Goal: Communication & Community: Answer question/provide support

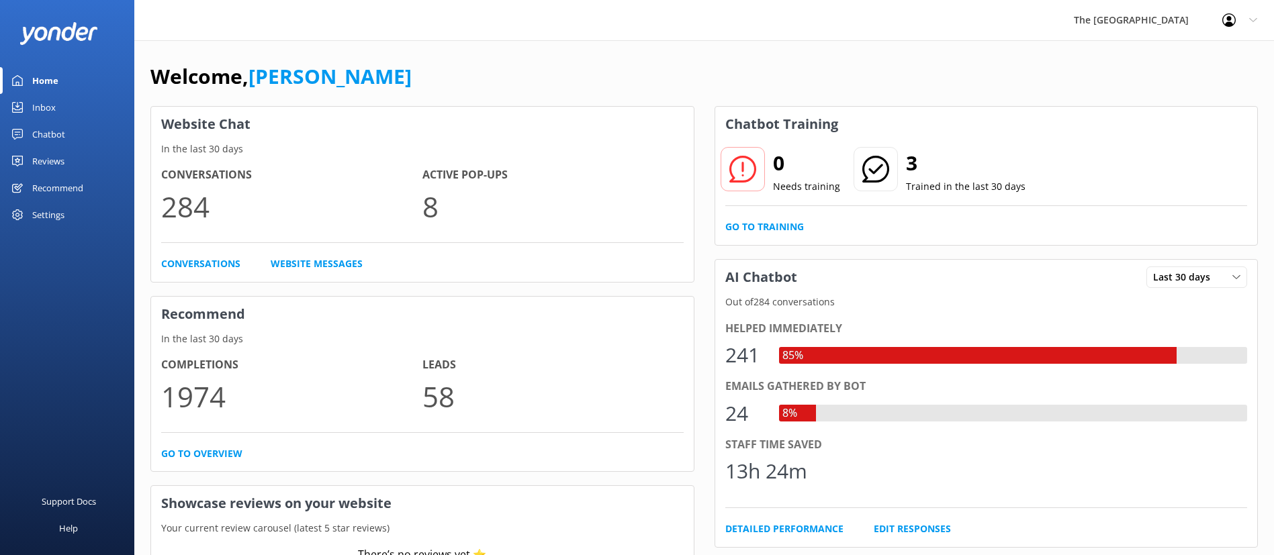
click at [50, 109] on div "Inbox" at bounding box center [43, 107] width 23 height 27
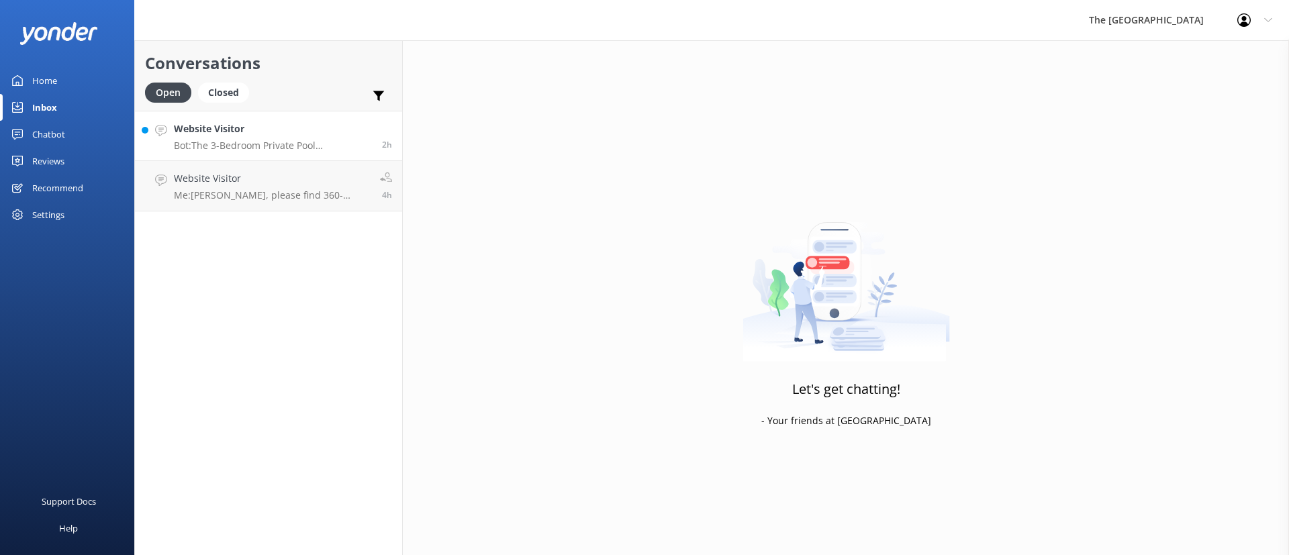
click at [237, 132] on h4 "Website Visitor" at bounding box center [273, 129] width 198 height 15
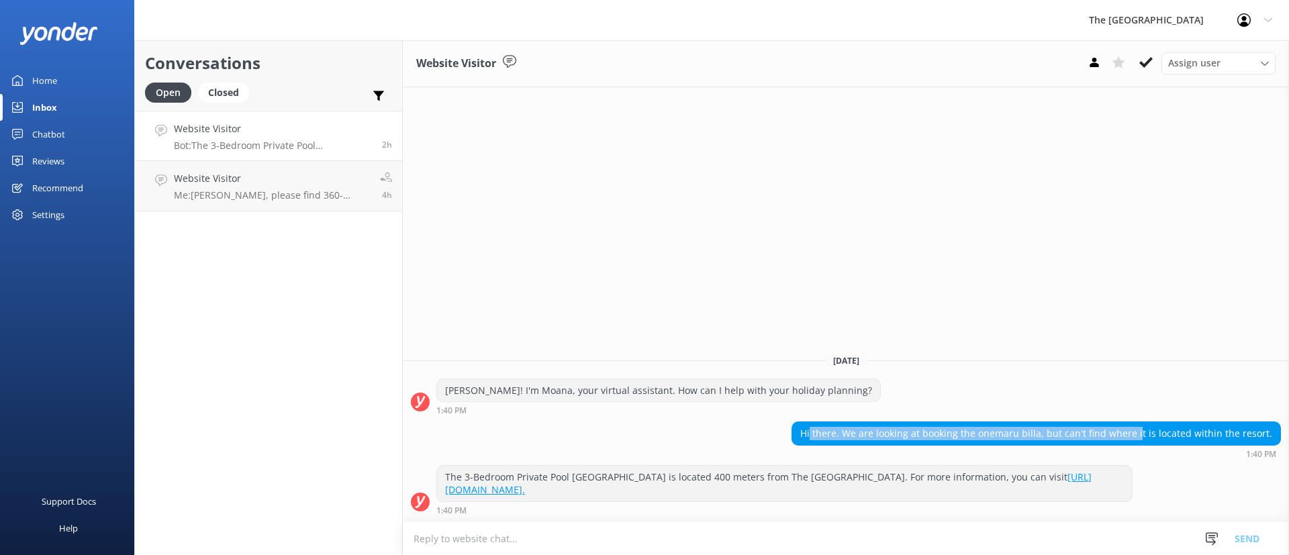
drag, startPoint x: 861, startPoint y: 433, endPoint x: 1150, endPoint y: 426, distance: 289.4
click at [1150, 426] on div "Hi there. We are looking at booking the onemaru billa, but can't find where it …" at bounding box center [1036, 433] width 488 height 23
click at [990, 259] on div "Website Visitor Assign user Rarotongan Tata [PERSON_NAME] Laisa [PERSON_NAME] […" at bounding box center [846, 297] width 886 height 515
drag, startPoint x: 853, startPoint y: 422, endPoint x: 1090, endPoint y: 418, distance: 237.0
click at [1090, 418] on div "[DATE] [PERSON_NAME]! I'm Moana, your virtual assistant. How can I help with yo…" at bounding box center [846, 432] width 886 height 179
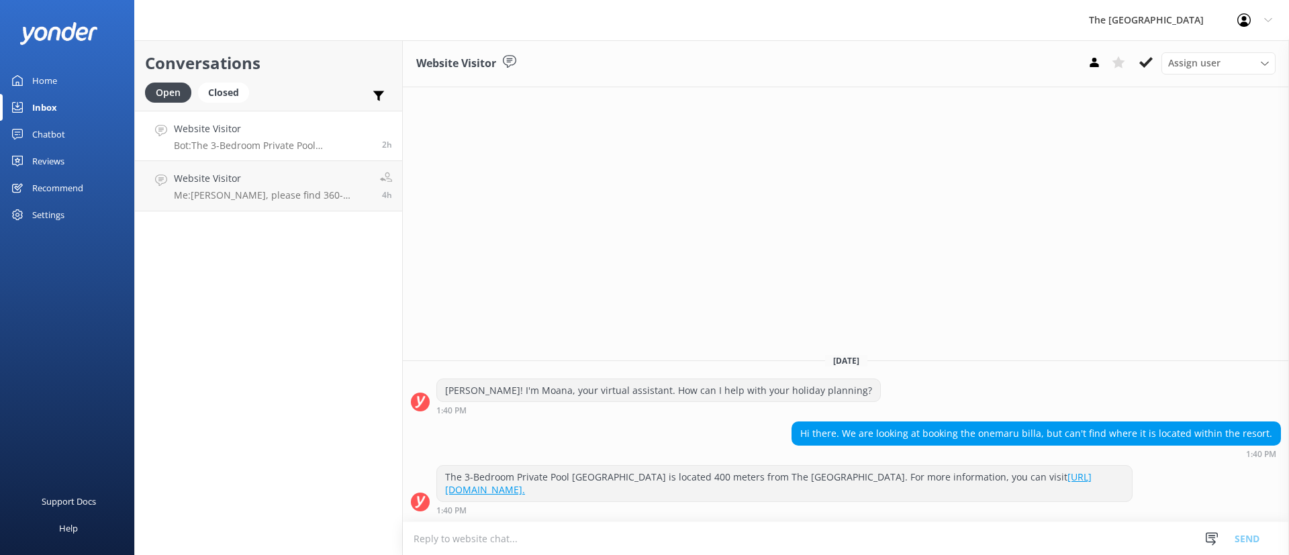
click at [959, 269] on div "Website Visitor Assign user Rarotongan Tata [PERSON_NAME] Laisa [PERSON_NAME] […" at bounding box center [846, 297] width 886 height 515
click at [953, 273] on div "Website Visitor Assign user Rarotongan Tata [PERSON_NAME] Laisa [PERSON_NAME] […" at bounding box center [846, 297] width 886 height 515
drag, startPoint x: 895, startPoint y: 495, endPoint x: 652, endPoint y: 440, distance: 249.2
click at [652, 440] on div "[DATE] [PERSON_NAME]! I'm Moana, your virtual assistant. How can I help with yo…" at bounding box center [846, 432] width 886 height 179
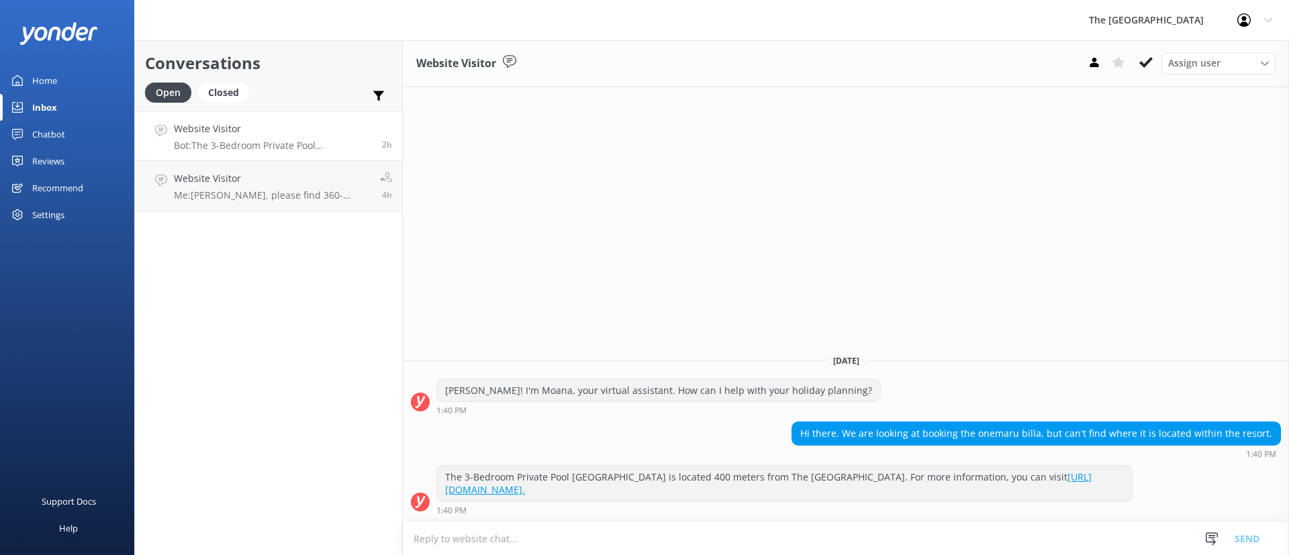
click at [600, 430] on div "Hi there. We are looking at booking the onemaru billa, but can't find where it …" at bounding box center [846, 440] width 886 height 37
click at [611, 436] on div "Hi there. We are looking at booking the onemaru billa, but can't find where it …" at bounding box center [846, 440] width 886 height 37
click at [1143, 58] on icon at bounding box center [1145, 62] width 13 height 13
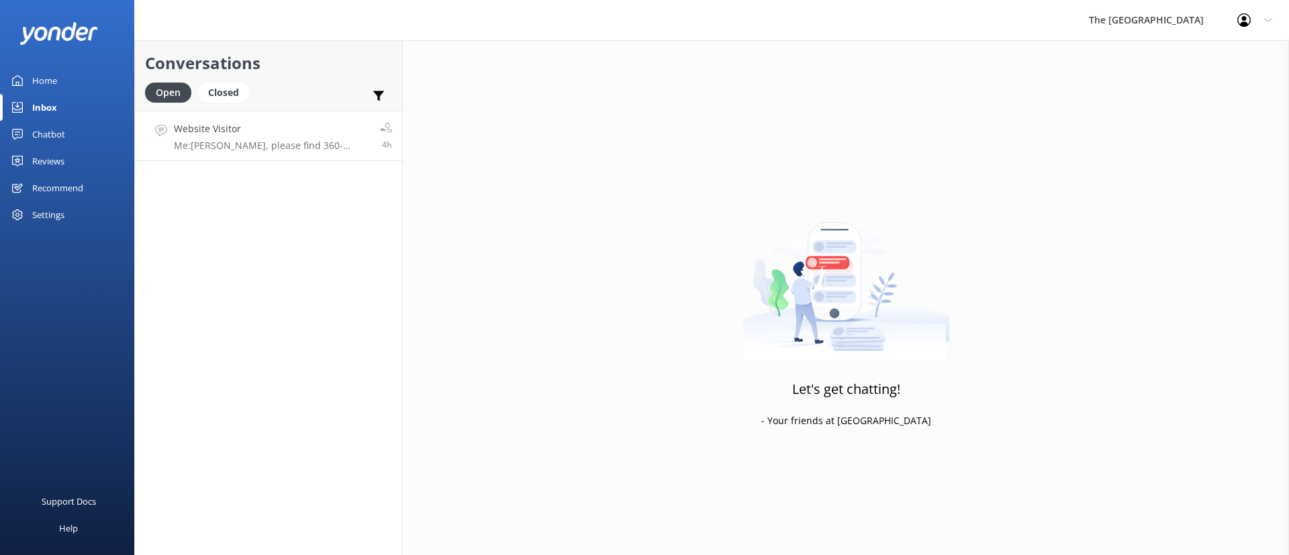
click at [295, 122] on h4 "Website Visitor" at bounding box center [272, 129] width 196 height 15
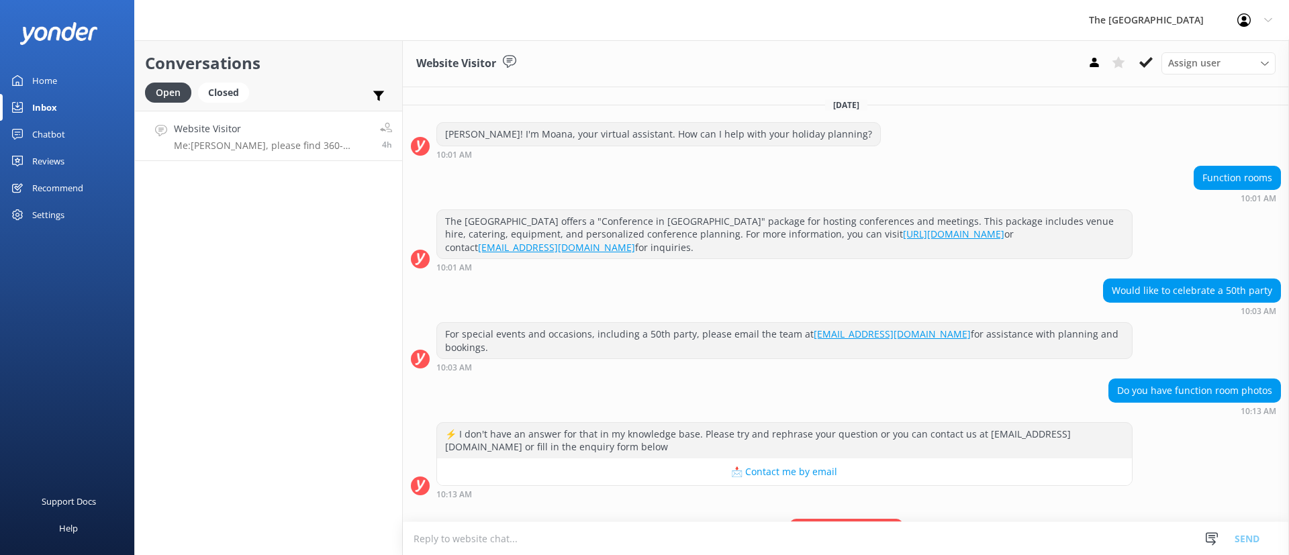
scroll to position [71, 0]
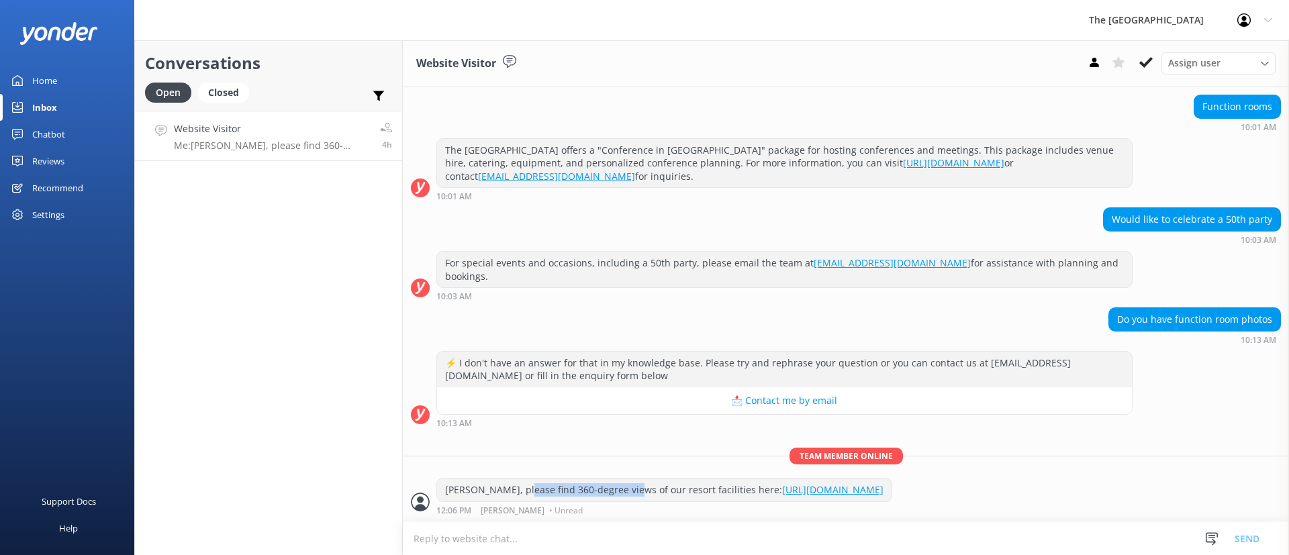
drag, startPoint x: 581, startPoint y: 486, endPoint x: 583, endPoint y: 440, distance: 45.7
click at [627, 487] on div "[PERSON_NAME], please find 360-degree views of our resort facilities here: [URL…" at bounding box center [664, 490] width 455 height 23
click at [571, 418] on div "10:13 AM" at bounding box center [784, 422] width 696 height 9
drag, startPoint x: 796, startPoint y: 469, endPoint x: 561, endPoint y: 444, distance: 237.0
click at [561, 444] on div "[DATE] [PERSON_NAME]! I'm Moana, your virtual assistant. How can I help with yo…" at bounding box center [846, 269] width 886 height 506
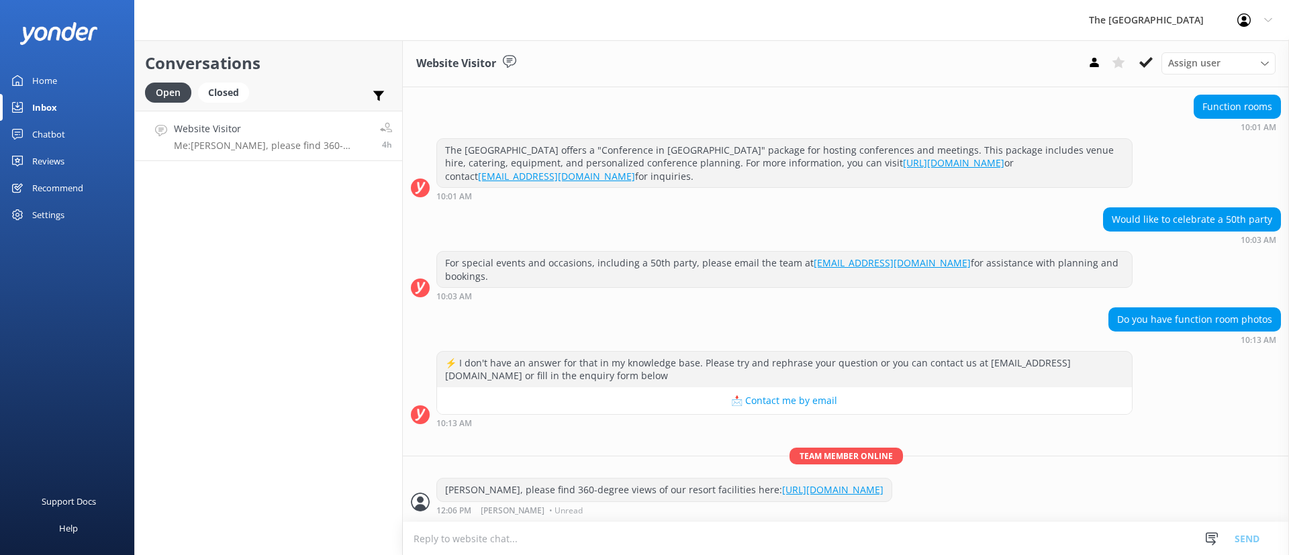
click at [561, 440] on div "[DATE] [PERSON_NAME]! I'm Moana, your virtual assistant. How can I help with yo…" at bounding box center [846, 269] width 886 height 506
drag, startPoint x: 440, startPoint y: 484, endPoint x: 1017, endPoint y: 478, distance: 577.4
click at [1017, 478] on div "[PERSON_NAME], please find 360-degree views of our resort facilities here: [URL…" at bounding box center [846, 496] width 886 height 37
click at [1024, 478] on div "[PERSON_NAME], please find 360-degree views of our resort facilities here: [URL…" at bounding box center [846, 496] width 886 height 37
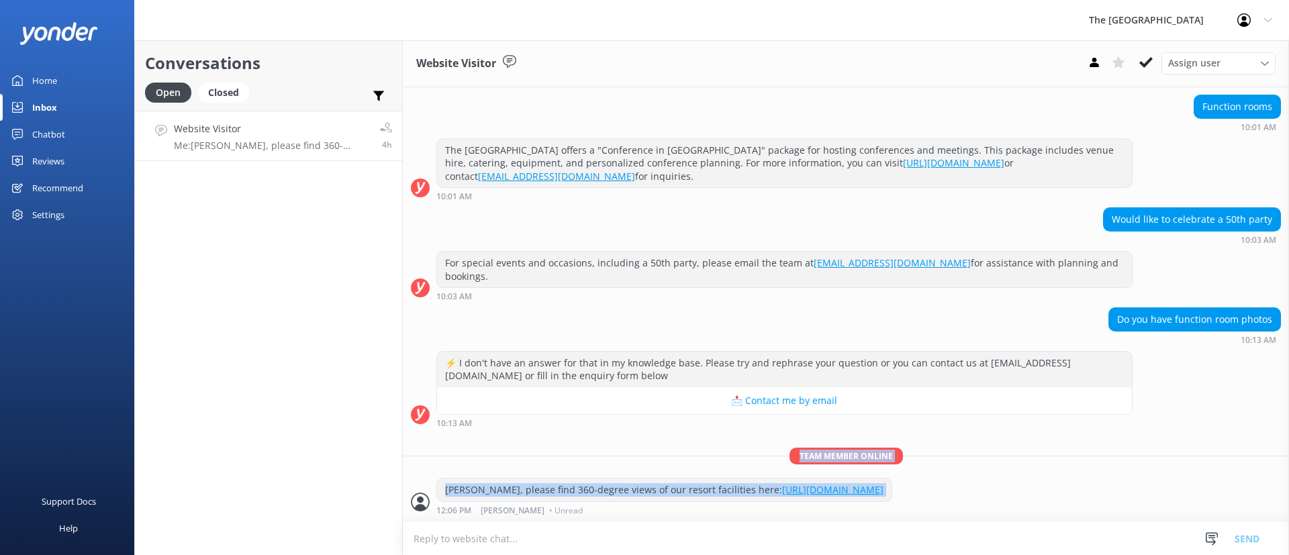
drag, startPoint x: 1024, startPoint y: 480, endPoint x: 465, endPoint y: 449, distance: 559.4
click at [480, 452] on div "Team member online [PERSON_NAME], please find 360-degree views of our resort fa…" at bounding box center [846, 485] width 886 height 74
click at [463, 444] on div "[DATE] [PERSON_NAME]! I'm Moana, your virtual assistant. How can I help with yo…" at bounding box center [846, 269] width 886 height 506
drag, startPoint x: 424, startPoint y: 502, endPoint x: 1082, endPoint y: 477, distance: 659.1
click at [1082, 477] on div "Team member online [PERSON_NAME], please find 360-degree views of our resort fa…" at bounding box center [846, 485] width 886 height 74
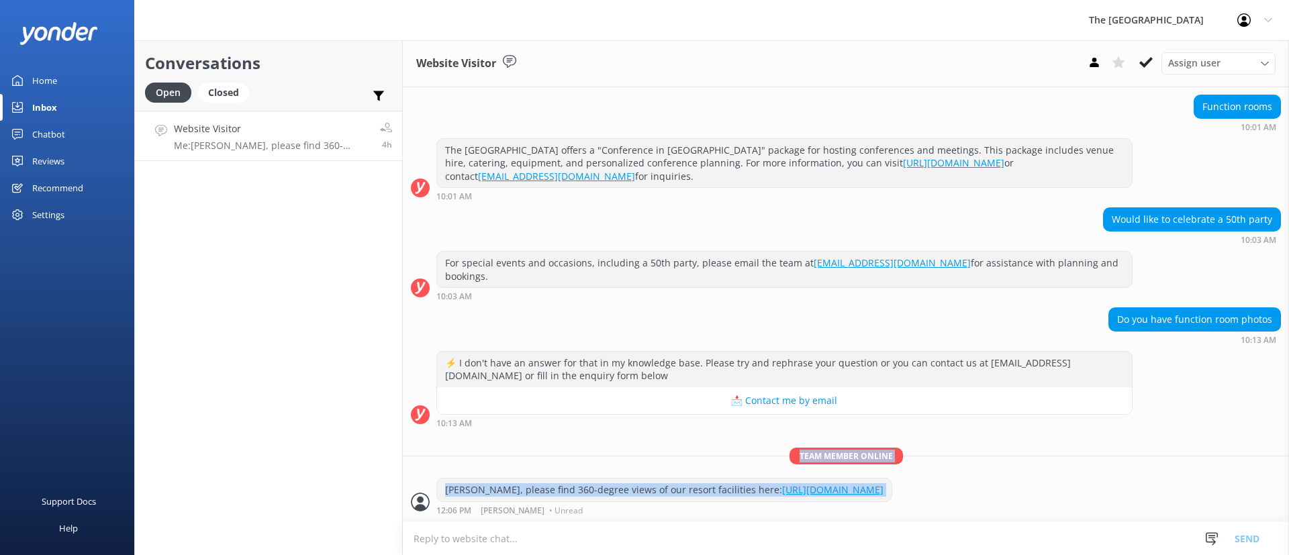
click at [1082, 477] on div "Team member online [PERSON_NAME], please find 360-degree views of our resort fa…" at bounding box center [846, 485] width 886 height 74
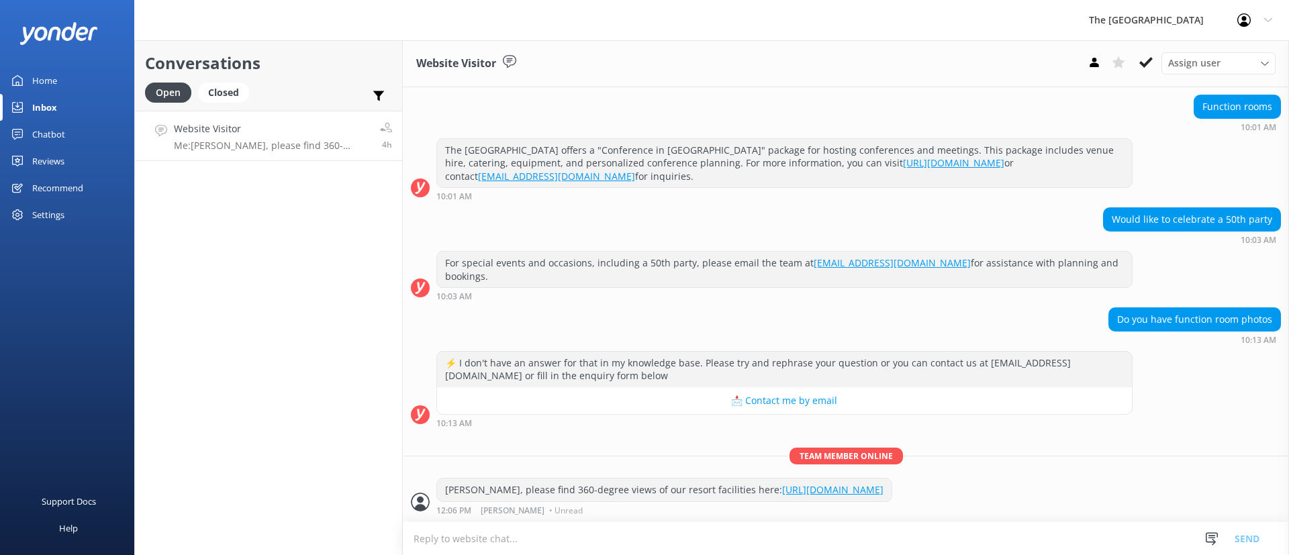
click at [632, 412] on button "📩 Contact me by email" at bounding box center [784, 400] width 695 height 27
click at [485, 432] on div "⚡ I don't have an answer for that in my knowledge base. Please try and rephrase…" at bounding box center [846, 392] width 886 height 83
click at [1148, 60] on use at bounding box center [1145, 62] width 13 height 11
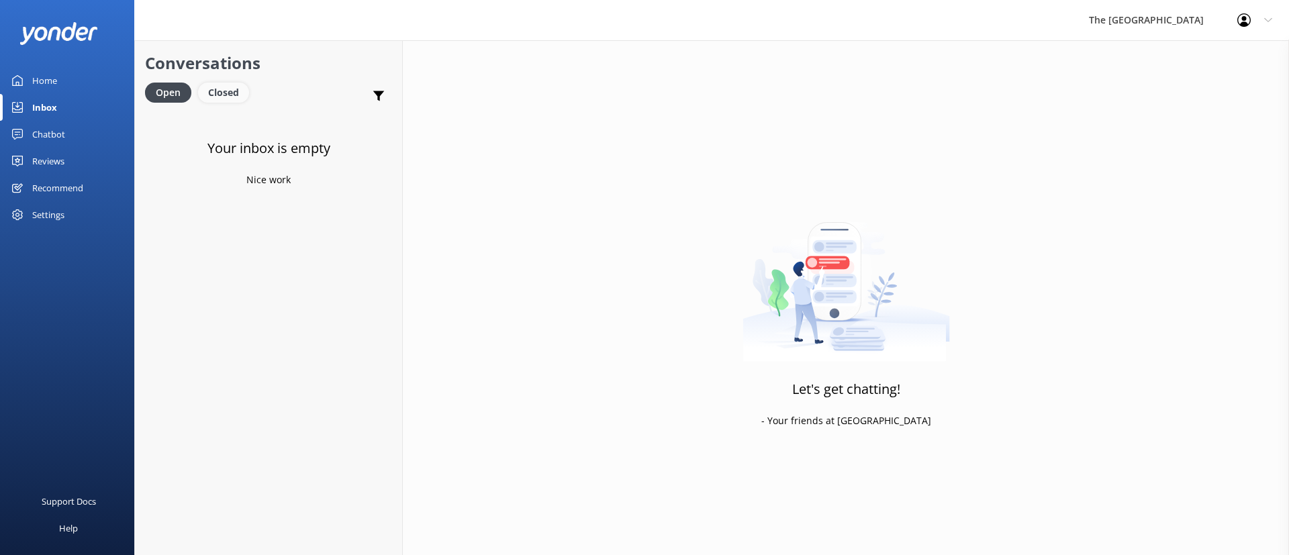
click at [224, 96] on div "Closed" at bounding box center [223, 93] width 51 height 20
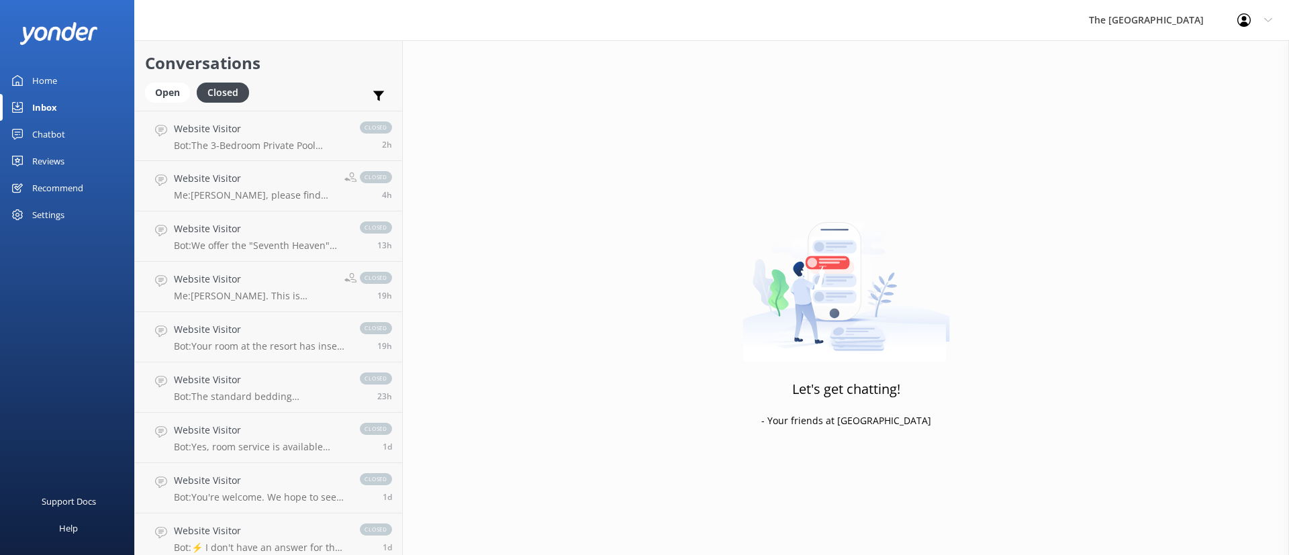
click at [172, 103] on div "Open Closed" at bounding box center [200, 99] width 111 height 32
click at [163, 94] on div "Open" at bounding box center [167, 93] width 45 height 20
